Goal: Information Seeking & Learning: Learn about a topic

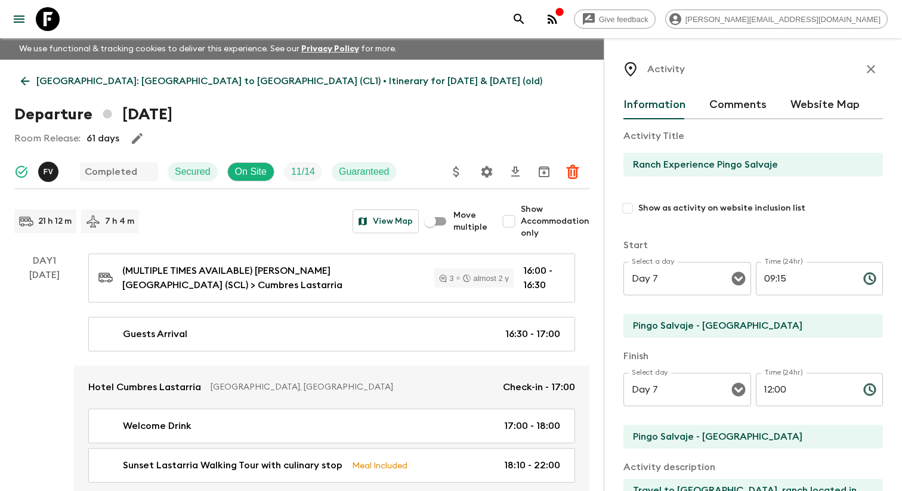
click at [24, 29] on button "menu" at bounding box center [19, 19] width 24 height 24
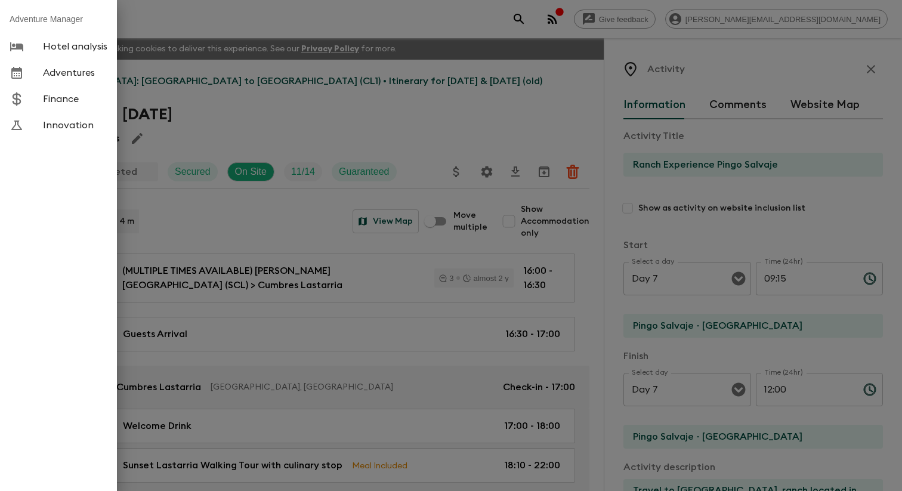
click at [54, 68] on link "Adventures" at bounding box center [58, 73] width 117 height 26
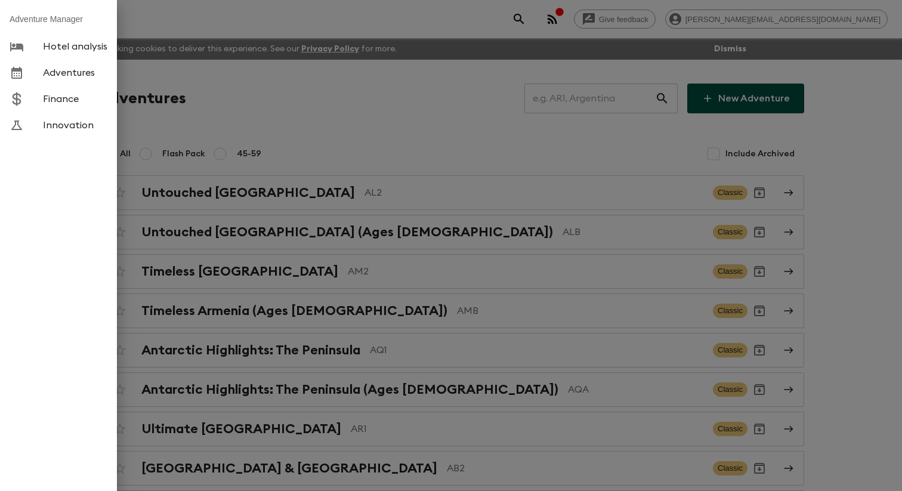
click at [237, 128] on div at bounding box center [451, 245] width 902 height 491
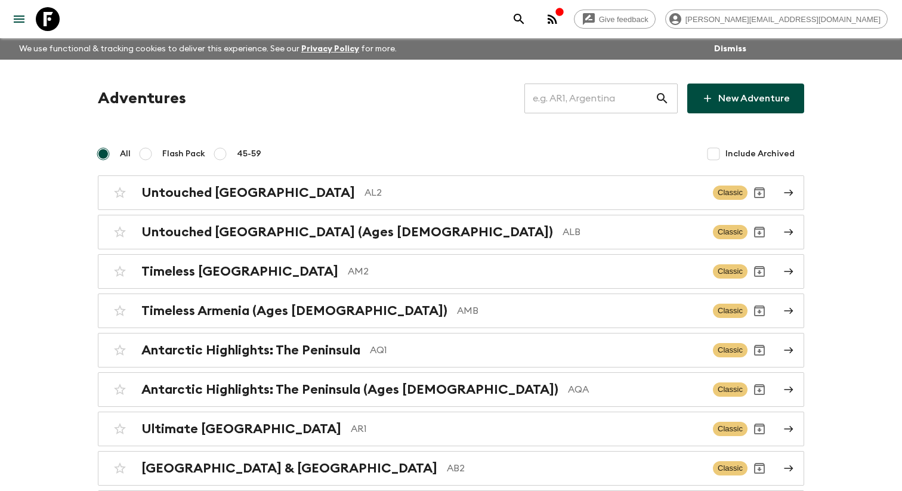
scroll to position [2315, 0]
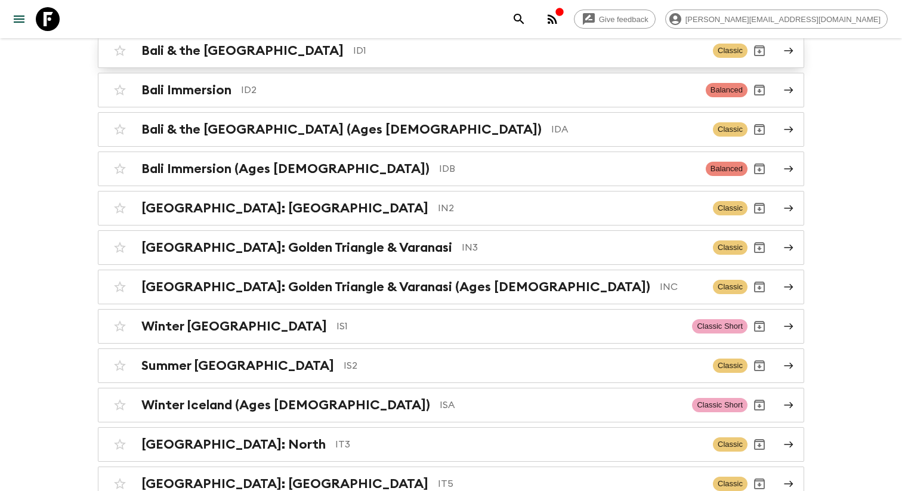
click at [267, 58] on h2 "Bali & the [GEOGRAPHIC_DATA]" at bounding box center [242, 51] width 202 height 16
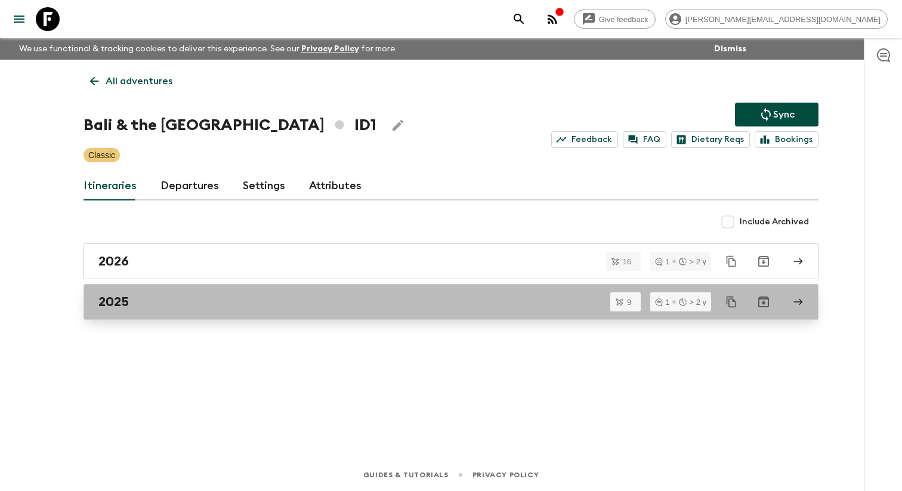
click at [248, 306] on div "2025" at bounding box center [439, 302] width 683 height 16
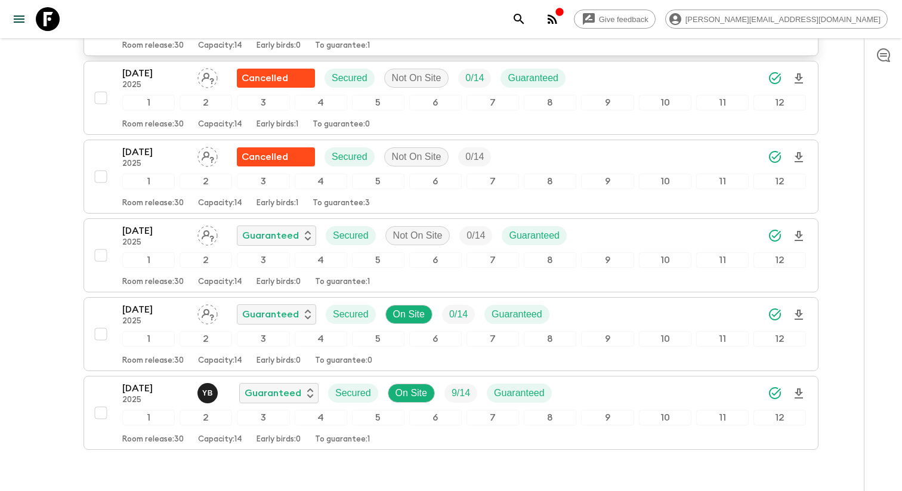
scroll to position [510, 0]
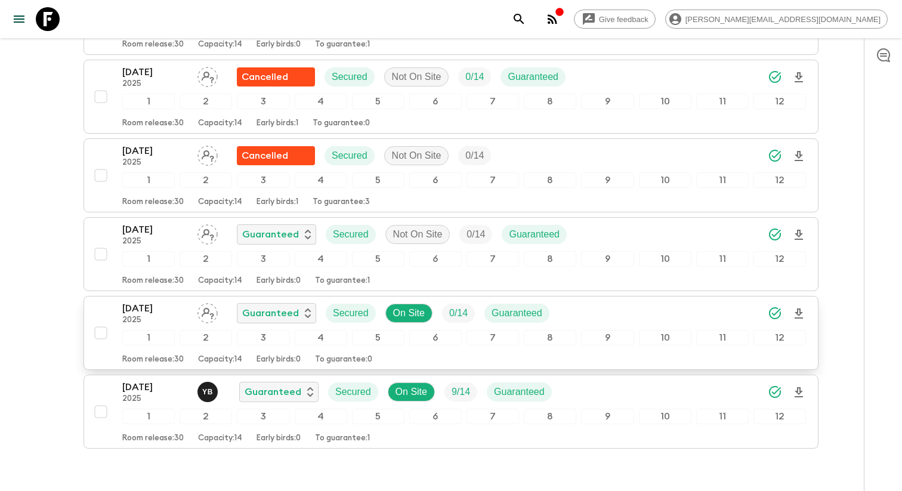
click at [177, 325] on p "2025" at bounding box center [155, 321] width 66 height 10
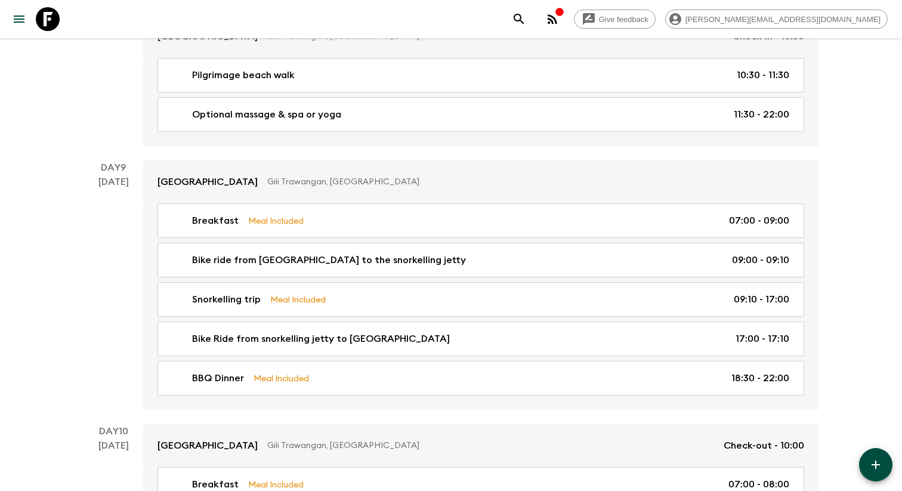
scroll to position [2527, 0]
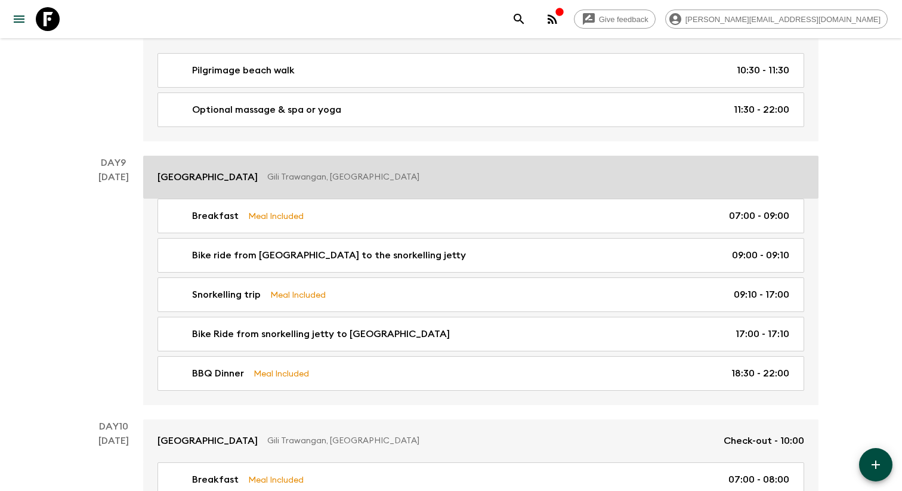
click at [267, 183] on p "Gili Trawangan, [GEOGRAPHIC_DATA]" at bounding box center [531, 177] width 528 height 12
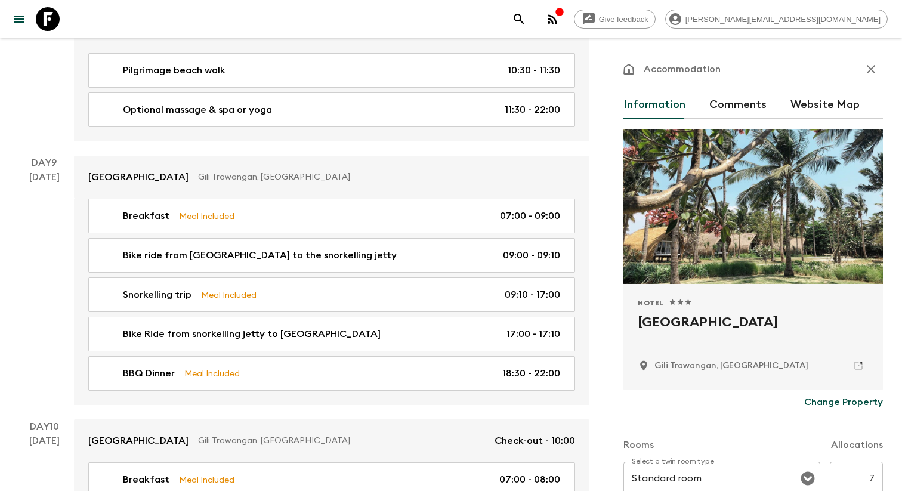
click at [687, 331] on h2 "[GEOGRAPHIC_DATA]" at bounding box center [753, 332] width 231 height 38
copy div "[GEOGRAPHIC_DATA]"
